Goal: Complete application form: Complete application form

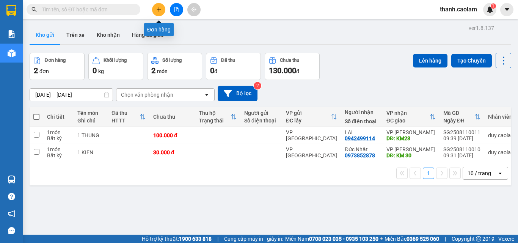
click at [159, 5] on button at bounding box center [158, 9] width 13 height 13
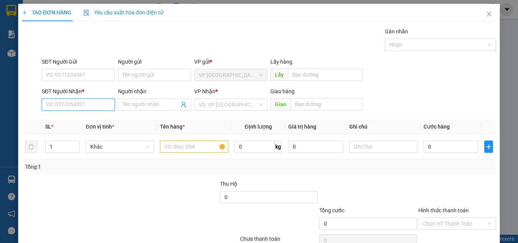
click at [88, 104] on input "SĐT Người Nhận *" at bounding box center [78, 105] width 73 height 12
type input "0"
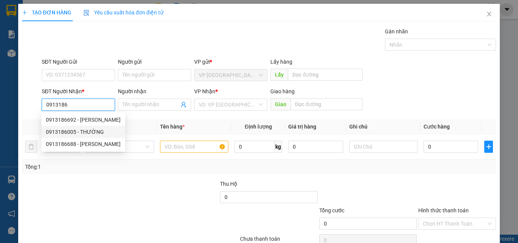
click at [100, 131] on div "0913186005 - THƯỜNG" at bounding box center [83, 132] width 75 height 8
type input "0913186005"
type input "THƯỜNG"
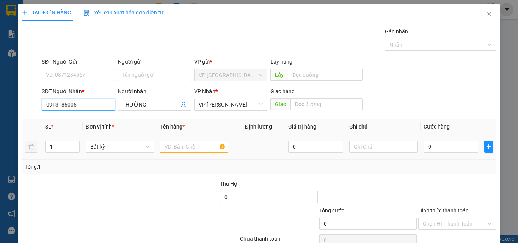
type input "0913186005"
click at [202, 150] on input "text" at bounding box center [194, 147] width 68 height 12
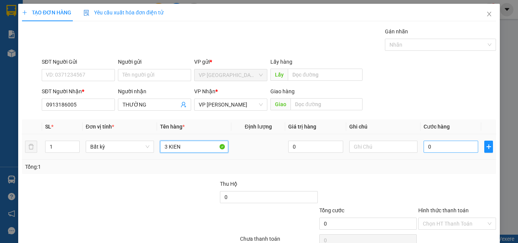
type input "3 KIEN"
click at [440, 148] on input "0" at bounding box center [450, 147] width 55 height 12
type input "1"
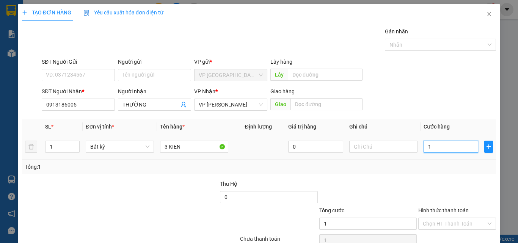
type input "10"
type input "100"
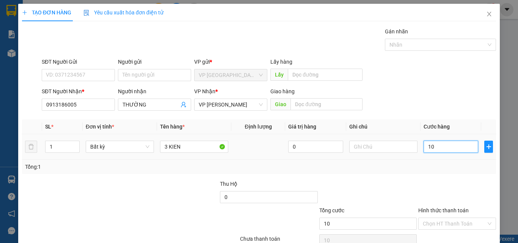
type input "100"
type input "100.000"
drag, startPoint x: 447, startPoint y: 188, endPoint x: 447, endPoint y: 184, distance: 4.2
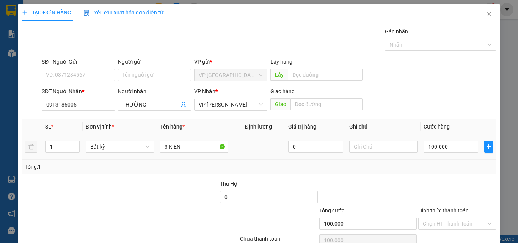
click at [447, 183] on div at bounding box center [456, 193] width 79 height 27
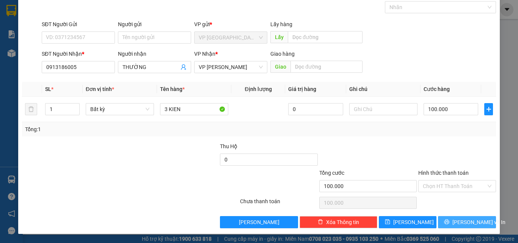
click at [461, 222] on span "[PERSON_NAME] và In" at bounding box center [478, 222] width 53 height 8
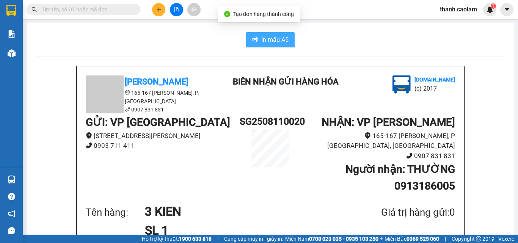
click at [263, 34] on button "In mẫu A5" at bounding box center [270, 39] width 48 height 15
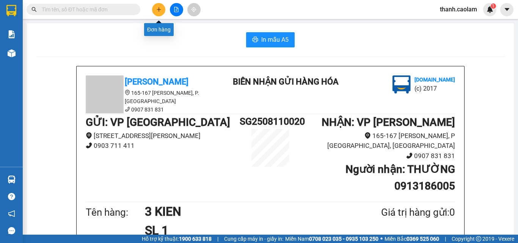
click at [156, 7] on icon "plus" at bounding box center [158, 9] width 5 height 5
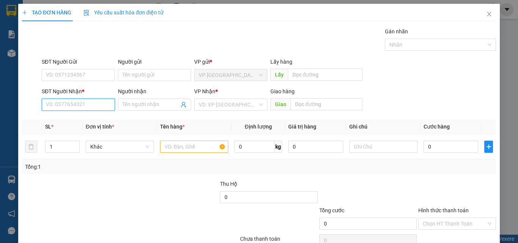
click at [83, 106] on input "SĐT Người Nhận *" at bounding box center [78, 105] width 73 height 12
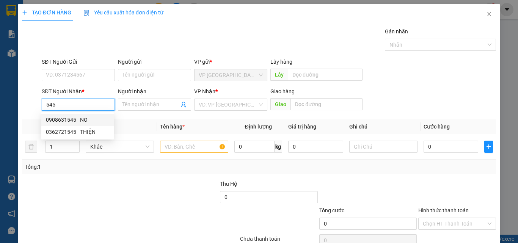
click at [90, 121] on div "0908631545 - NO" at bounding box center [77, 120] width 63 height 8
type input "0908631545"
type input "NO"
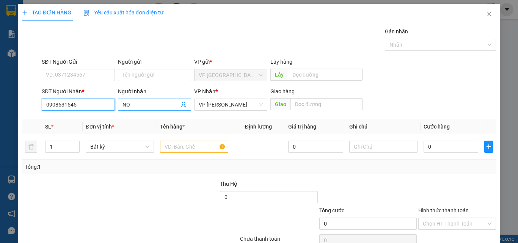
type input "0908631545"
click at [143, 103] on input "NO" at bounding box center [150, 104] width 56 height 8
type input "THAO"
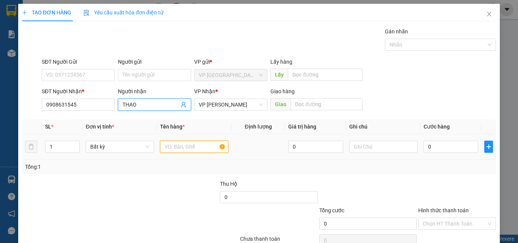
click at [183, 141] on input "text" at bounding box center [194, 147] width 68 height 12
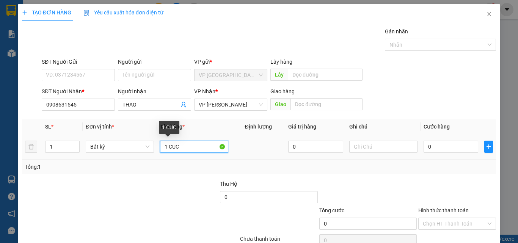
type input "1 CUC"
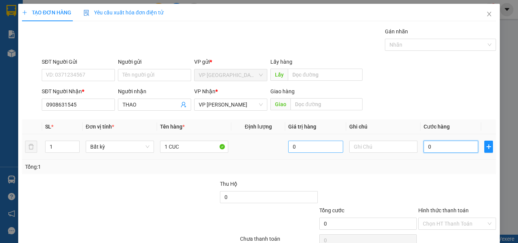
type input "5"
type input "50"
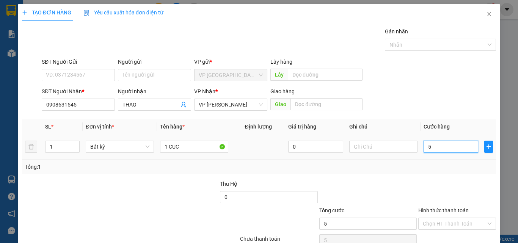
type input "50"
type input "50.000"
click at [452, 167] on div "Tổng: 1" at bounding box center [259, 167] width 468 height 8
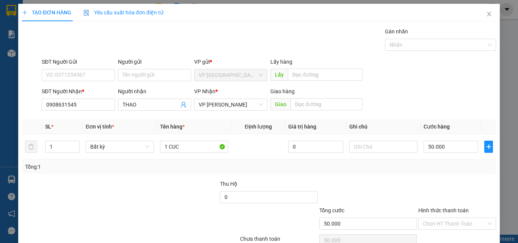
scroll to position [38, 0]
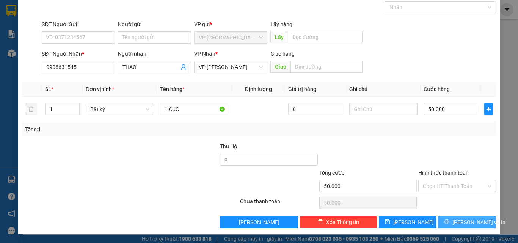
click at [469, 218] on span "[PERSON_NAME] và In" at bounding box center [478, 222] width 53 height 8
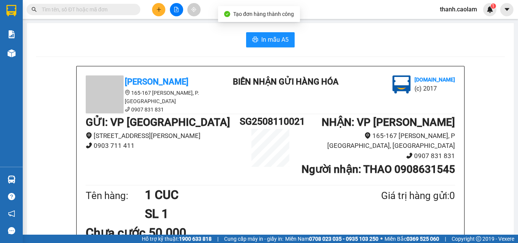
click at [272, 37] on span "In mẫu A5" at bounding box center [274, 39] width 27 height 9
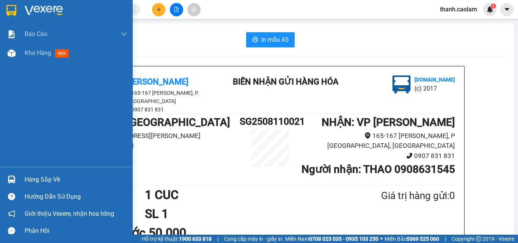
drag, startPoint x: 1, startPoint y: 14, endPoint x: 10, endPoint y: 0, distance: 16.4
click at [2, 13] on div at bounding box center [66, 12] width 133 height 25
